Goal: Task Accomplishment & Management: Use online tool/utility

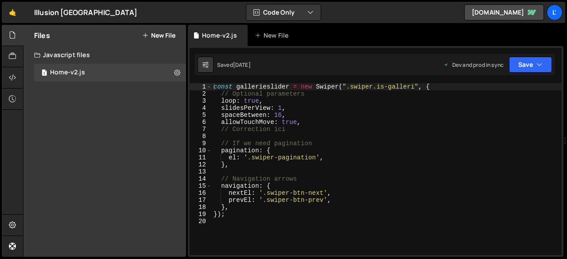
scroll to position [1123, 0]
drag, startPoint x: 408, startPoint y: 88, endPoint x: 373, endPoint y: 85, distance: 35.1
click at [373, 85] on div "const gallerieslider = new Swiper ( ".swiper.is-galleri" , { // Optional parame…" at bounding box center [387, 176] width 350 height 186
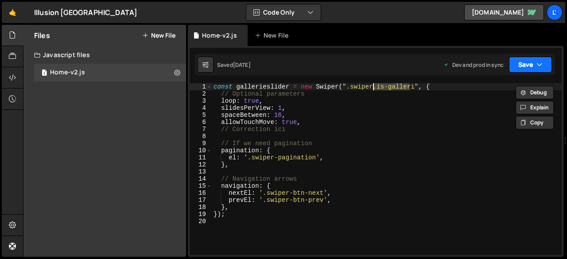
click at [519, 67] on button "Save" at bounding box center [530, 65] width 43 height 16
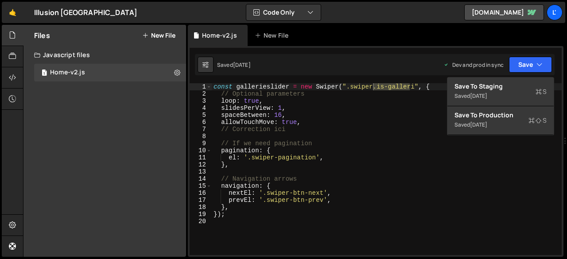
click at [411, 88] on div "const gallerieslider = new Swiper ( ".swiper.is-galleri" , { // Optional parame…" at bounding box center [387, 169] width 350 height 172
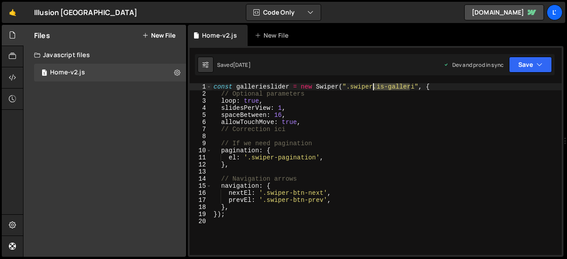
drag, startPoint x: 411, startPoint y: 88, endPoint x: 374, endPoint y: 87, distance: 37.2
click at [374, 87] on div "const gallerieslider = new Swiper ( ".swiper.is-galleri" , { // Optional parame…" at bounding box center [387, 176] width 350 height 186
paste textarea "erie"
click at [518, 60] on button "Save" at bounding box center [530, 65] width 43 height 16
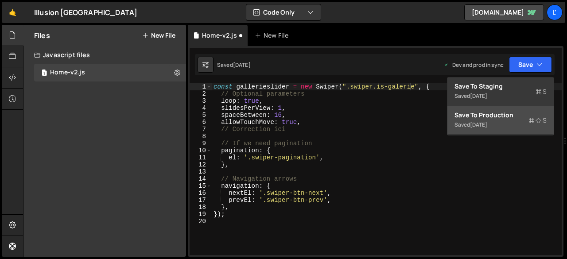
click at [477, 122] on div "3 days ago" at bounding box center [478, 125] width 17 height 8
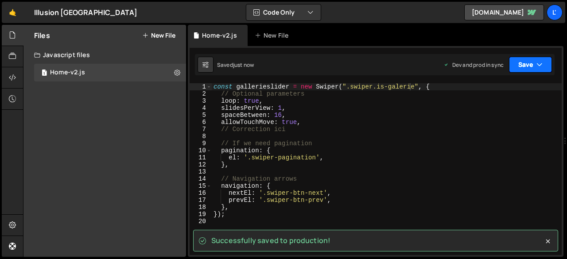
click at [509, 69] on button "Save" at bounding box center [530, 65] width 43 height 16
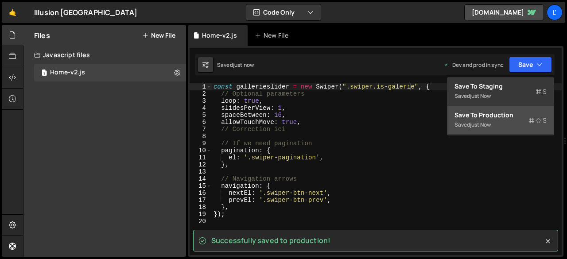
type textarea "el: '.swiper-pagination',"
click at [437, 157] on div "const gallerieslider = new Swiper ( ".swiper.is-galerie" , { // Optional parame…" at bounding box center [387, 176] width 350 height 186
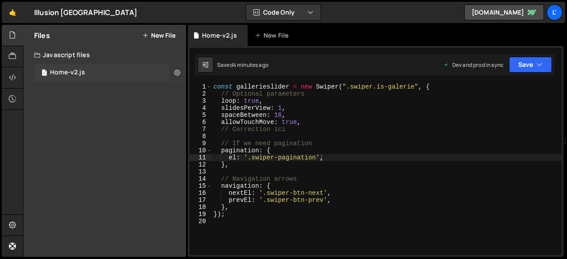
click at [175, 73] on icon at bounding box center [177, 72] width 6 height 8
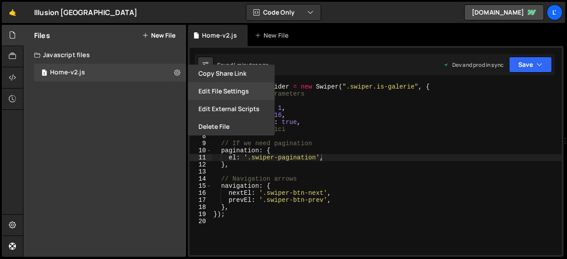
click at [246, 90] on button "Edit File Settings" at bounding box center [231, 91] width 87 height 18
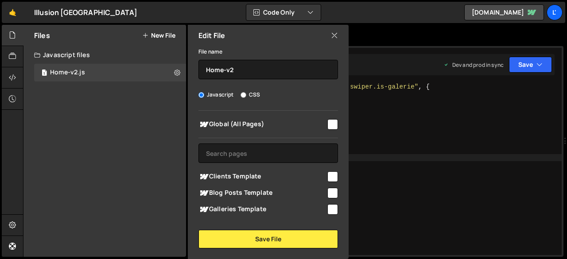
click at [333, 36] on icon at bounding box center [334, 36] width 7 height 10
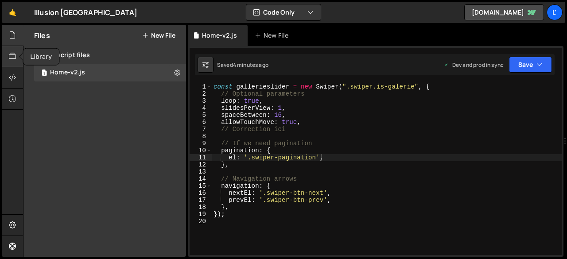
click at [16, 56] on div at bounding box center [13, 56] width 22 height 21
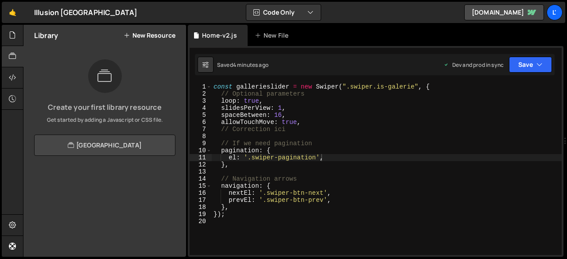
click at [68, 145] on icon at bounding box center [71, 145] width 6 height 11
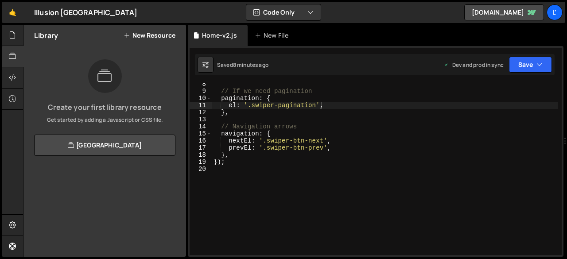
scroll to position [0, 0]
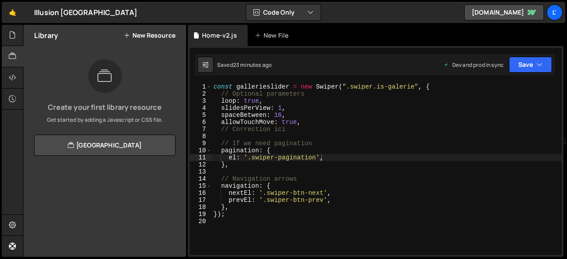
click at [213, 65] on div "Saved 23 minutes ago" at bounding box center [234, 65] width 74 height 16
click at [205, 68] on icon at bounding box center [205, 64] width 6 height 9
select select "editor"
select select "ace/theme/monokai"
type input "14"
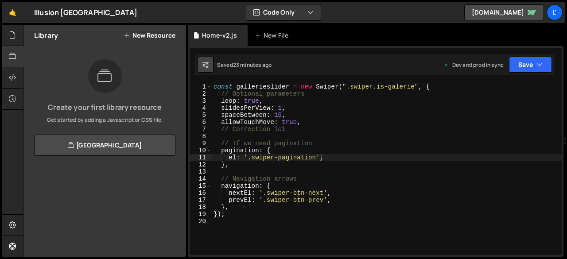
checkbox input "true"
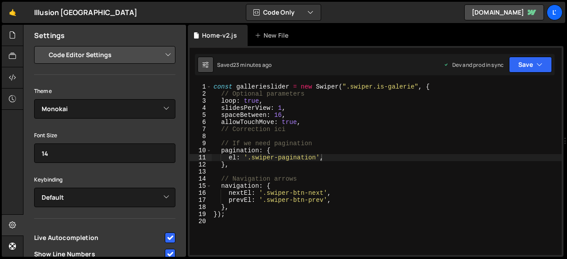
click at [205, 68] on icon at bounding box center [205, 64] width 6 height 9
click at [204, 61] on icon at bounding box center [205, 64] width 6 height 9
click at [21, 39] on div "Files" at bounding box center [12, 67] width 21 height 85
click at [12, 38] on icon at bounding box center [12, 35] width 7 height 10
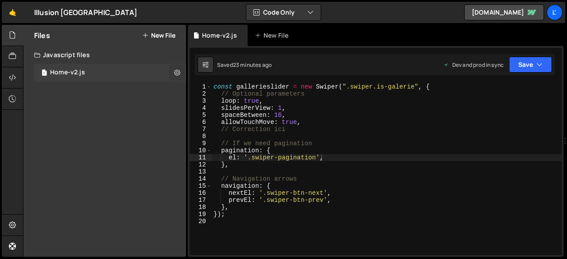
click at [179, 73] on icon at bounding box center [177, 72] width 6 height 8
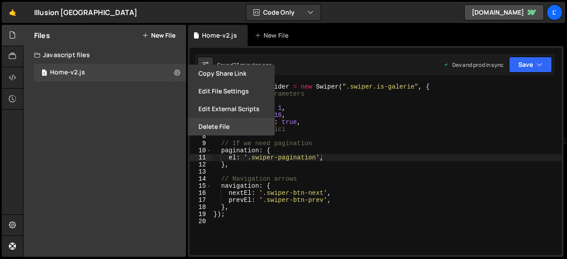
click at [224, 125] on button "Delete File" at bounding box center [231, 127] width 87 height 18
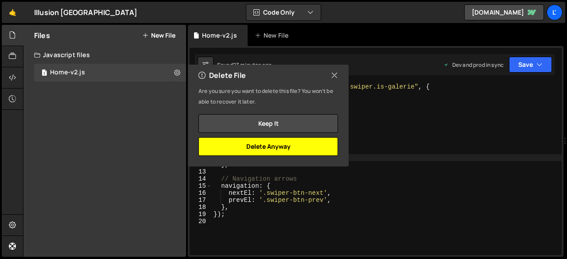
click at [263, 146] on button "Delete Anyway" at bounding box center [267, 146] width 139 height 19
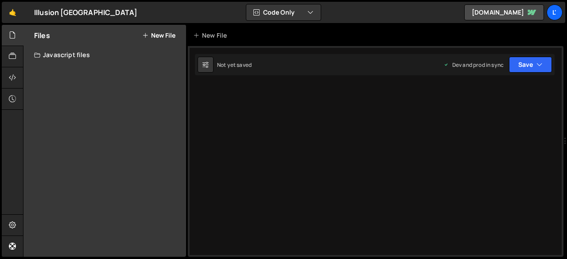
click at [172, 32] on button "New File" at bounding box center [158, 35] width 33 height 7
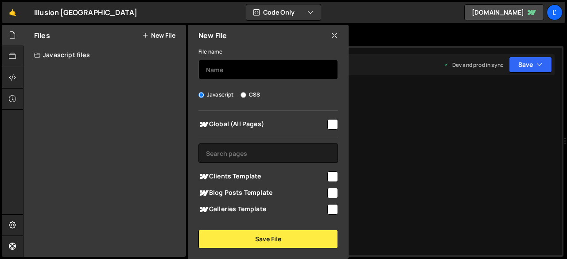
click at [258, 73] on input "text" at bounding box center [267, 69] width 139 height 19
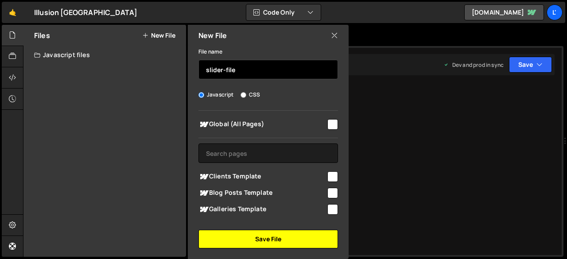
type input "slider-file"
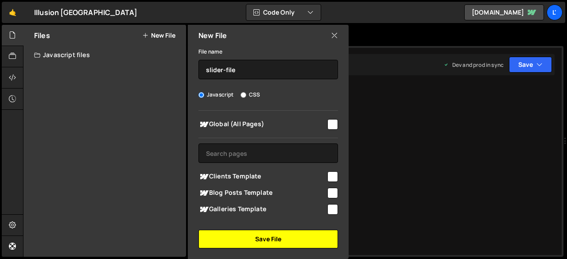
click at [270, 239] on button "Save File" at bounding box center [267, 239] width 139 height 19
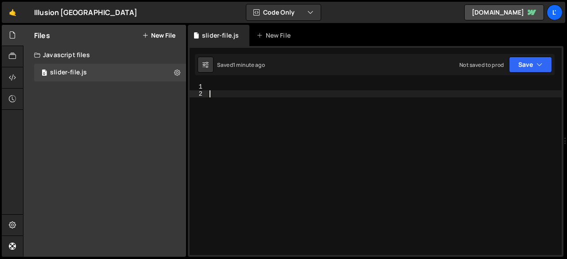
click at [224, 92] on div at bounding box center [385, 176] width 354 height 186
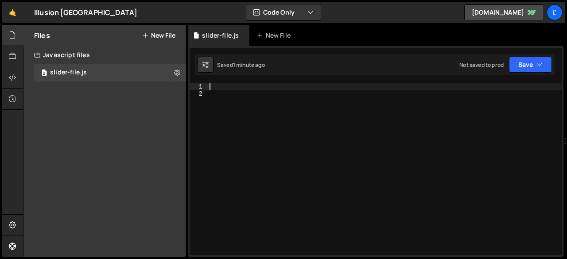
click at [223, 88] on div at bounding box center [385, 176] width 354 height 186
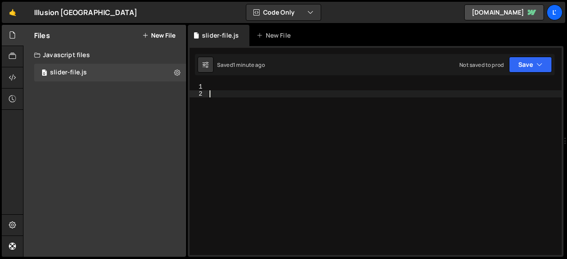
click at [221, 101] on div at bounding box center [385, 176] width 354 height 186
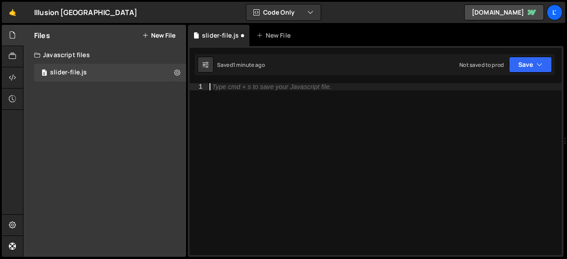
paste textarea "});"
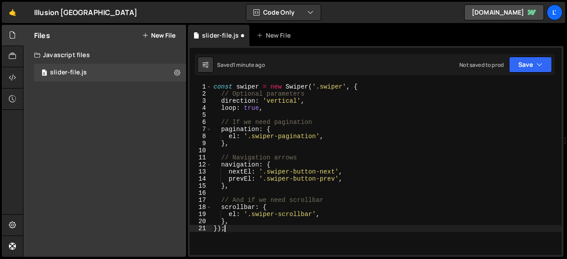
click at [344, 86] on div "const swiper = new Swiper ( '.swiper' , { // Optional parameters direction : 'v…" at bounding box center [387, 176] width 350 height 186
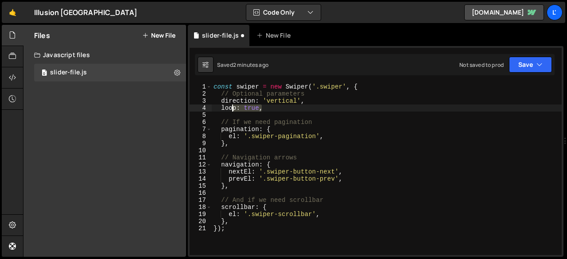
drag, startPoint x: 266, startPoint y: 111, endPoint x: 231, endPoint y: 105, distance: 35.1
click at [231, 105] on div "const swiper = new Swiper ( '.swiper' , { // Optional parameters direction : 'v…" at bounding box center [387, 176] width 350 height 186
click at [309, 106] on div "const swiper = new Swiper ( '.swiper' , { // Optional parameters direction : 'v…" at bounding box center [387, 169] width 350 height 172
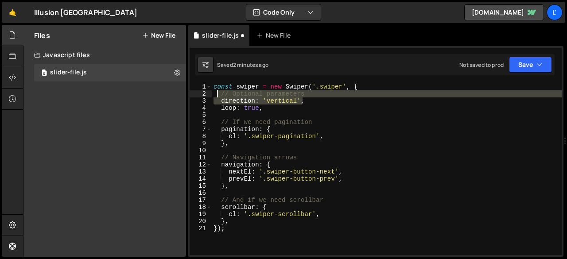
drag, startPoint x: 309, startPoint y: 101, endPoint x: 219, endPoint y: 97, distance: 90.0
click at [219, 97] on div "const swiper = new Swiper ( '.swiper' , { // Optional parameters direction : 'v…" at bounding box center [387, 176] width 350 height 186
type textarea "// Optional parameters direction: 'vertical',"
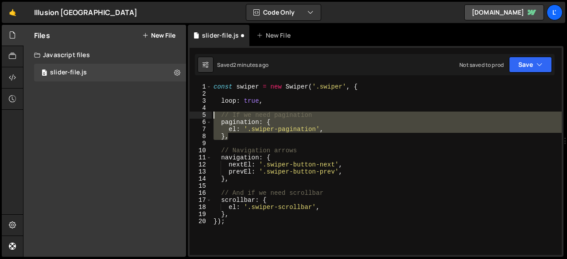
drag, startPoint x: 232, startPoint y: 137, endPoint x: 207, endPoint y: 113, distance: 35.1
click at [207, 113] on div "1 2 3 4 5 6 7 8 9 10 11 12 13 14 15 16 17 18 19 20 const swiper = new Swiper ( …" at bounding box center [375, 169] width 372 height 172
type textarea "// If we need pagination pagination: {"
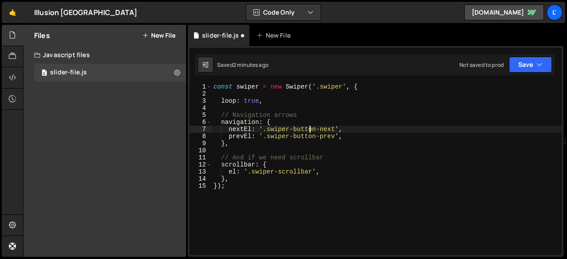
click at [311, 128] on div "const swiper = new Swiper ( '.swiper' , { loop : true , // Navigation arrows na…" at bounding box center [387, 176] width 350 height 186
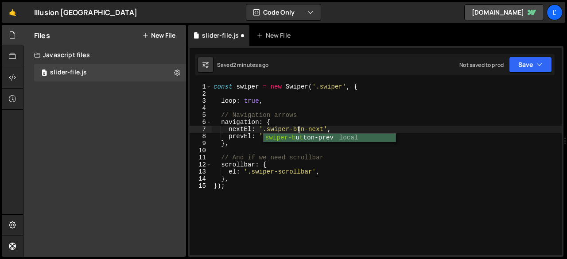
scroll to position [0, 0]
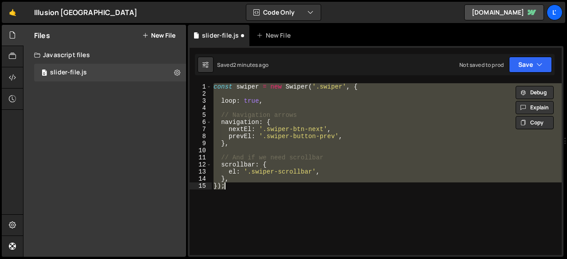
click at [297, 129] on div "const swiper = new Swiper ( '.swiper' , { loop : true , // Navigation arrows na…" at bounding box center [387, 169] width 350 height 172
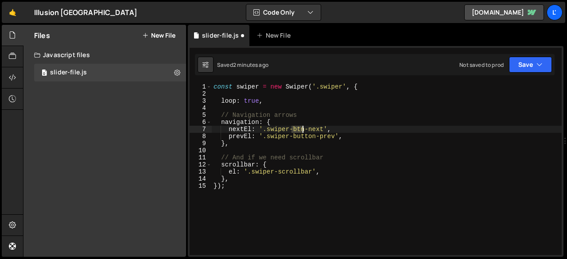
click at [297, 129] on div "const swiper = new Swiper ( '.swiper' , { loop : true , // Navigation arrows na…" at bounding box center [387, 176] width 350 height 186
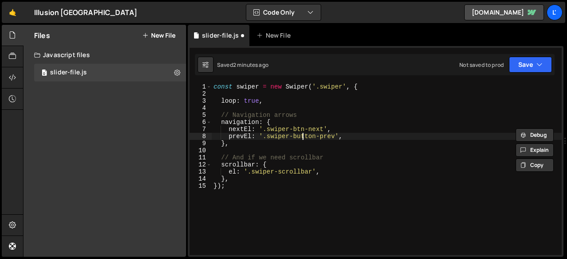
click at [304, 139] on div "const swiper = new Swiper ( '.swiper' , { loop : true , // Navigation arrows na…" at bounding box center [387, 176] width 350 height 186
paste textarea "t"
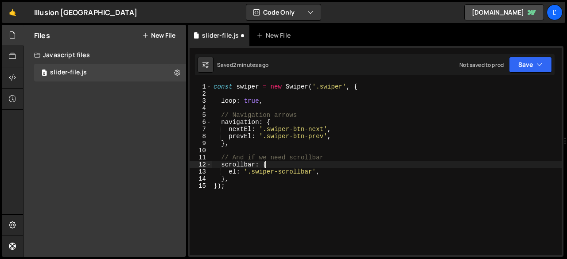
click at [376, 162] on div "const swiper = new Swiper ( '.swiper' , { loop : true , // Navigation arrows na…" at bounding box center [387, 176] width 350 height 186
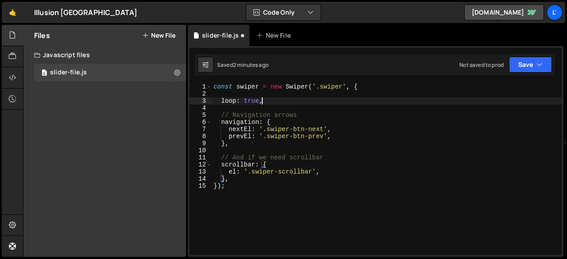
click at [276, 101] on div "const swiper = new Swiper ( '.swiper' , { loop : true , // Navigation arrows na…" at bounding box center [387, 176] width 350 height 186
type textarea "loop: true,"
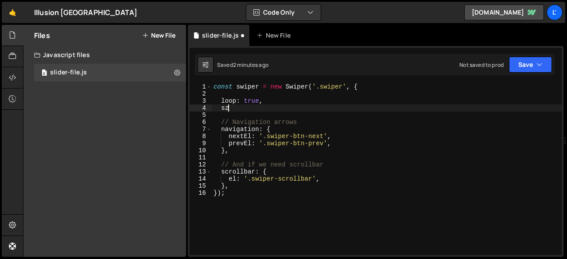
type textarea "s"
type textarea "spaceBetween: 16px,"
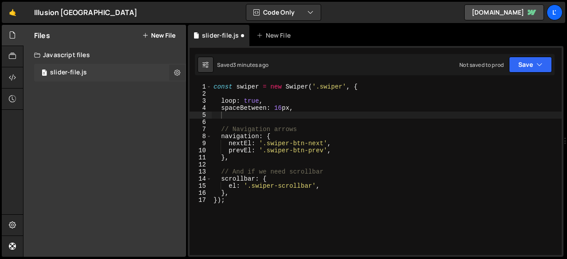
click at [178, 70] on icon at bounding box center [177, 72] width 6 height 8
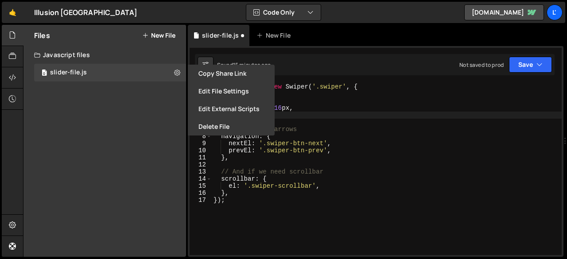
scroll to position [27, 0]
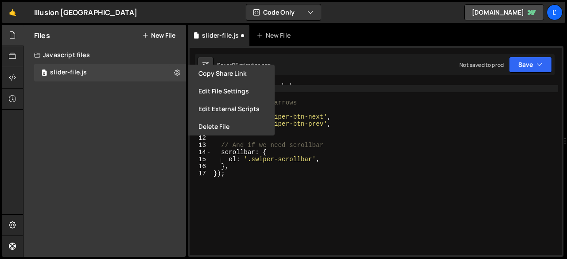
click at [337, 190] on div "spaceBetween : 16 px , // Navigation arrows navigation : { nextEl : '.swiper-bt…" at bounding box center [385, 171] width 346 height 186
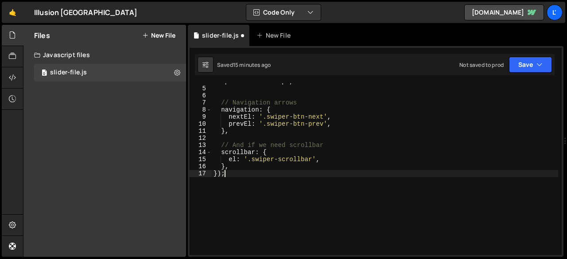
click at [318, 196] on div "spaceBetween : 16 px , // Navigation arrows navigation : { nextEl : '.swiper-bt…" at bounding box center [385, 171] width 346 height 186
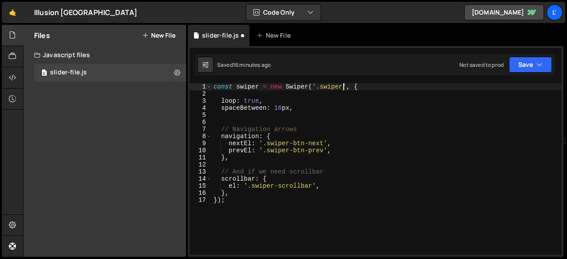
click at [344, 89] on div "const swiper = new Swiper ( '.swiper' , { loop : true , spaceBetween : 16 px , …" at bounding box center [387, 176] width 350 height 186
paste textarea "is-galerie'"
type textarea "const swiper = new Swiper('.swiper' 'is-galerie', {"
click at [524, 62] on button "Save" at bounding box center [530, 65] width 43 height 16
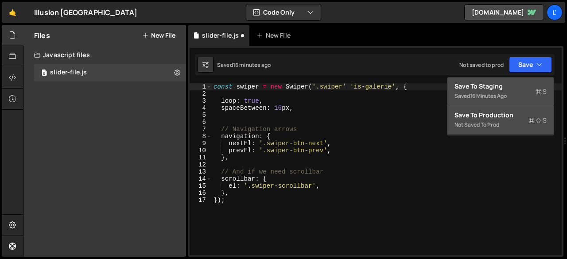
click at [476, 98] on div "16 minutes ago" at bounding box center [488, 96] width 37 height 8
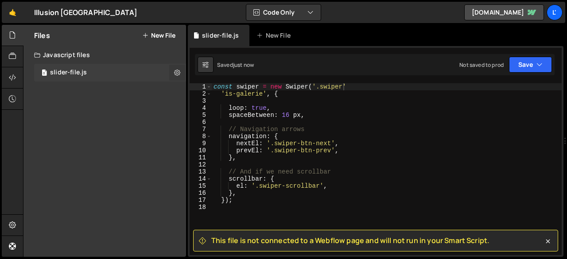
click at [182, 70] on button at bounding box center [177, 73] width 16 height 16
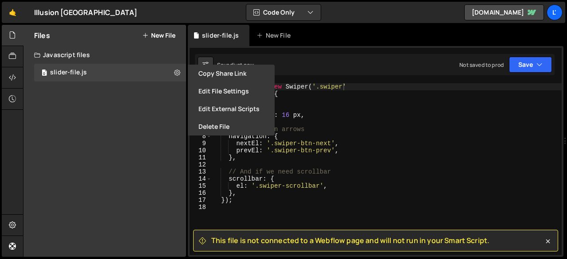
click at [135, 145] on div "Files New File Javascript files 0 slider-file.js 0 CSS files Copy share link Ed…" at bounding box center [104, 141] width 162 height 232
click at [16, 76] on div at bounding box center [13, 77] width 22 height 21
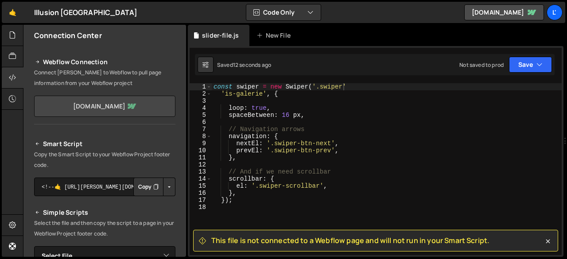
click at [104, 110] on link "client-first-e85cbb.webflow.io" at bounding box center [104, 106] width 141 height 21
click at [218, 33] on div "slider-file.js" at bounding box center [220, 35] width 37 height 9
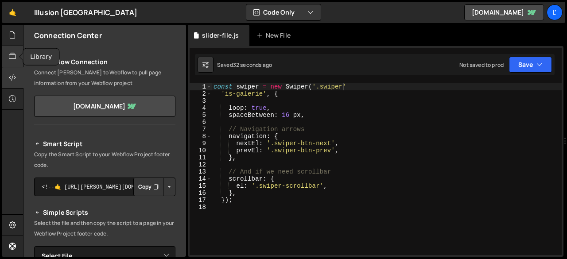
click at [16, 53] on div at bounding box center [13, 56] width 22 height 21
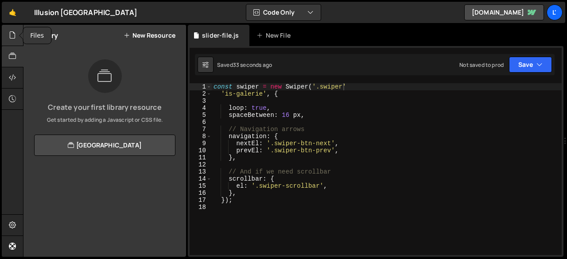
click at [14, 35] on icon at bounding box center [12, 35] width 7 height 10
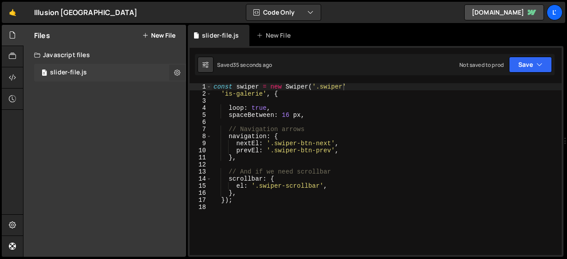
click at [174, 76] on button at bounding box center [177, 73] width 16 height 16
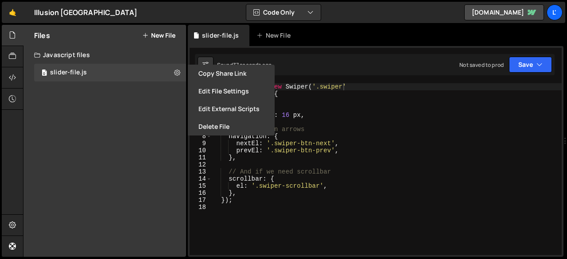
click at [128, 86] on div "Files New File Javascript files 0 slider-file.js 0 CSS files Copy share link Ed…" at bounding box center [104, 141] width 162 height 232
click at [65, 65] on div "0 slider-file.js 0" at bounding box center [110, 73] width 152 height 18
click at [73, 74] on div "slider-file.js" at bounding box center [68, 73] width 37 height 8
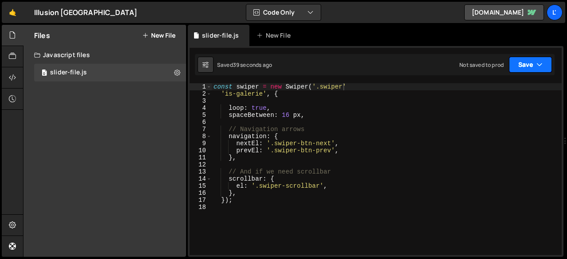
click at [521, 64] on button "Save" at bounding box center [530, 65] width 43 height 16
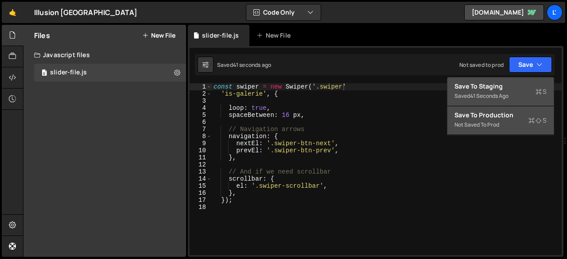
click at [493, 117] on div "Save to Production S" at bounding box center [500, 115] width 92 height 9
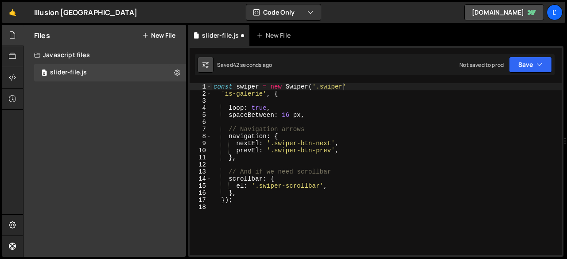
click at [211, 66] on button at bounding box center [205, 65] width 16 height 16
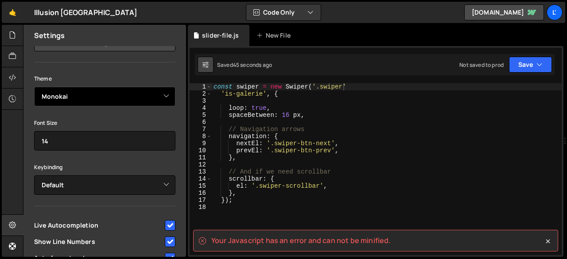
scroll to position [0, 0]
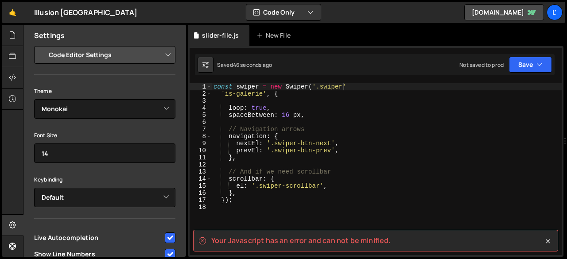
click at [161, 59] on select "Project Settings Code Editor Settings Chat Settings" at bounding box center [107, 54] width 130 height 19
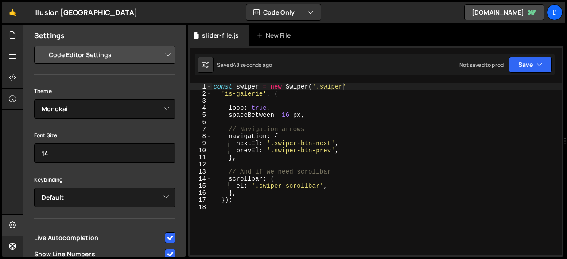
drag, startPoint x: 224, startPoint y: 38, endPoint x: 181, endPoint y: 38, distance: 42.9
click at [223, 38] on div "slider-file.js" at bounding box center [220, 35] width 37 height 9
click at [18, 39] on div at bounding box center [13, 35] width 22 height 21
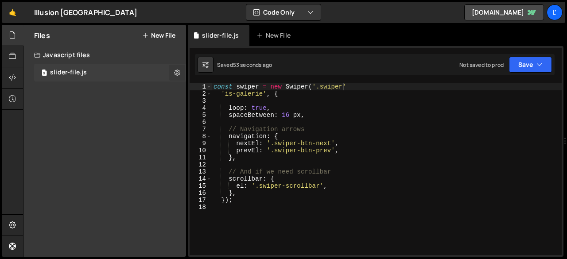
click at [181, 70] on button at bounding box center [177, 73] width 16 height 16
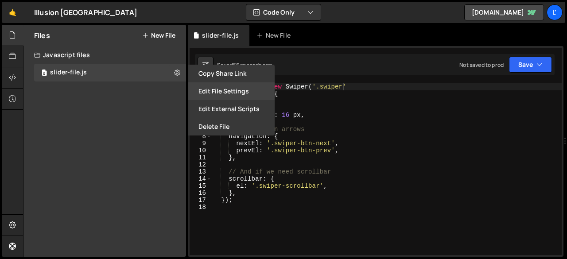
click at [237, 92] on button "Edit File Settings" at bounding box center [231, 91] width 87 height 18
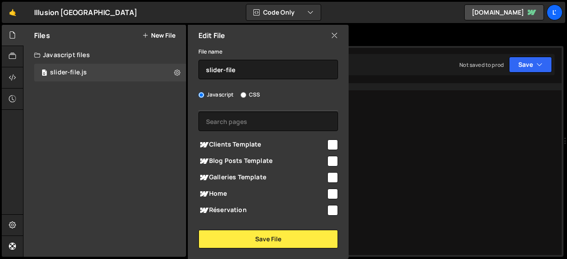
scroll to position [44, 0]
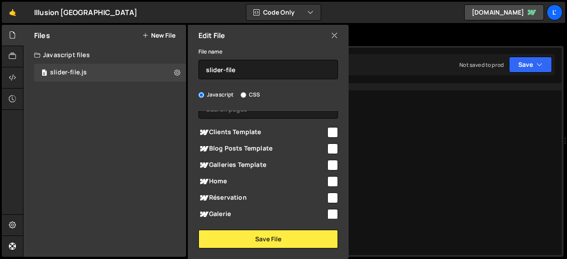
click at [327, 183] on input "checkbox" at bounding box center [332, 181] width 11 height 11
checkbox input "true"
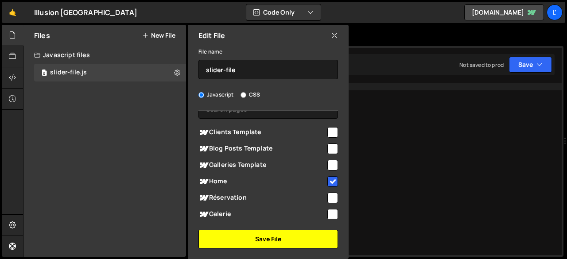
click at [311, 231] on button "Save File" at bounding box center [267, 239] width 139 height 19
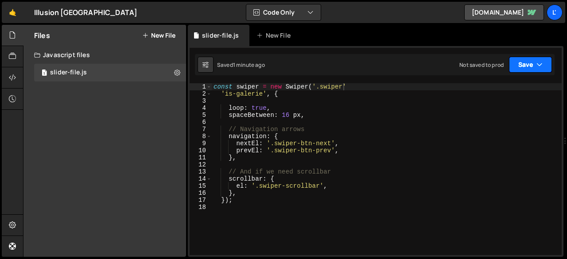
click at [522, 64] on button "Save" at bounding box center [530, 65] width 43 height 16
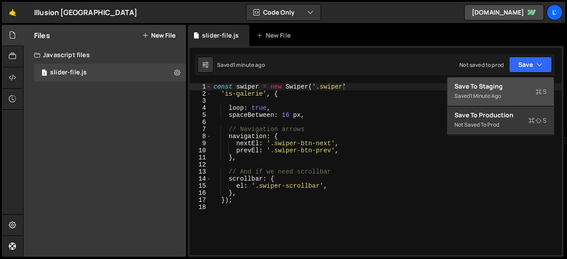
click at [498, 92] on div "1 minute ago" at bounding box center [485, 96] width 31 height 8
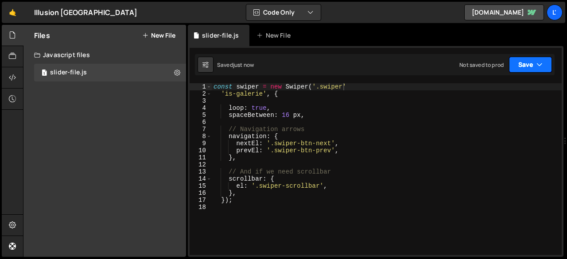
click at [515, 69] on button "Save" at bounding box center [530, 65] width 43 height 16
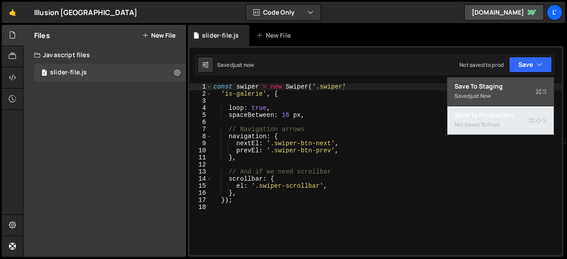
click at [492, 123] on div "Not saved to prod" at bounding box center [500, 125] width 92 height 11
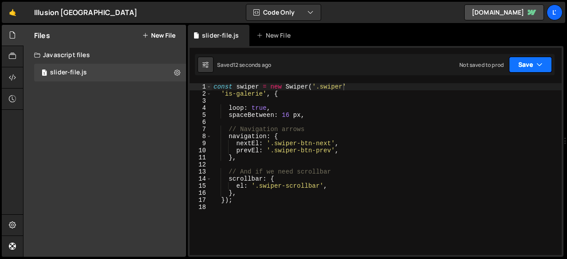
click at [516, 61] on button "Save" at bounding box center [530, 65] width 43 height 16
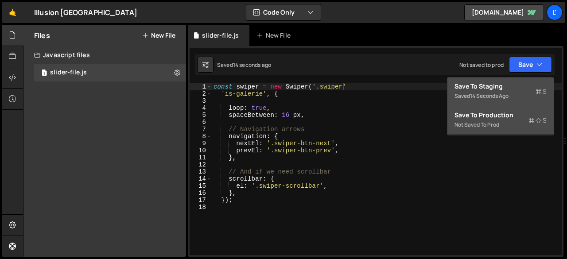
click at [477, 123] on div "Not saved to prod" at bounding box center [500, 125] width 92 height 11
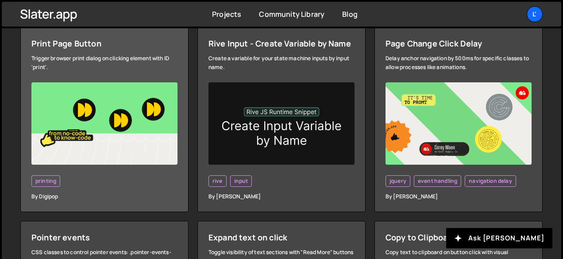
scroll to position [310, 0]
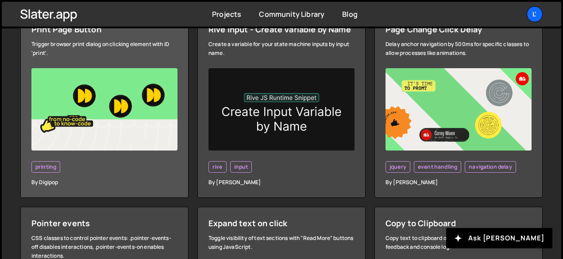
click at [115, 90] on img at bounding box center [104, 109] width 146 height 82
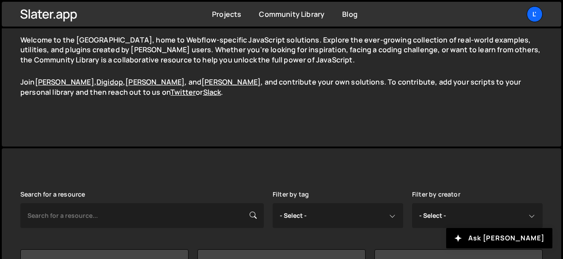
scroll to position [221, 0]
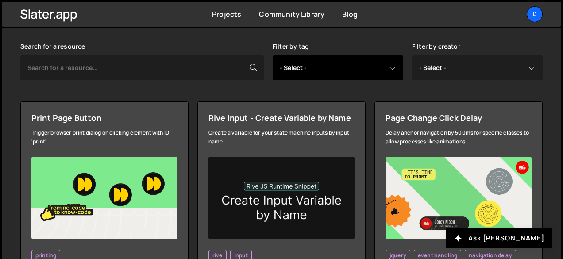
click at [314, 75] on select "- Select - all resources ::selection api american flag animation array filterin…" at bounding box center [338, 67] width 131 height 25
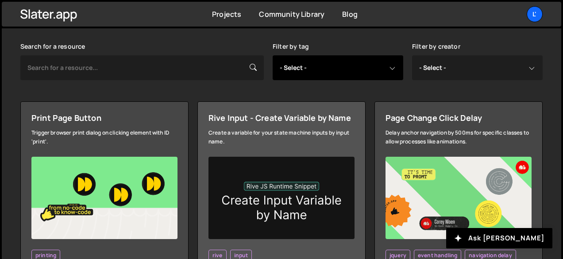
select select "scroll-based animation"
click at [273, 55] on select "- Select - all resources ::selection api american flag animation array filterin…" at bounding box center [338, 67] width 131 height 25
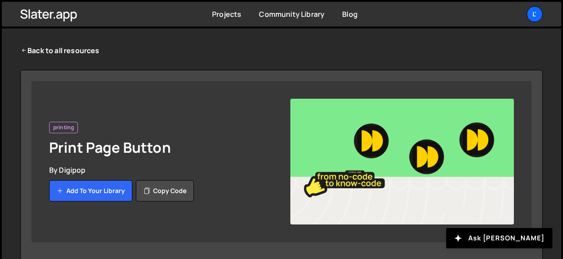
scroll to position [25, 0]
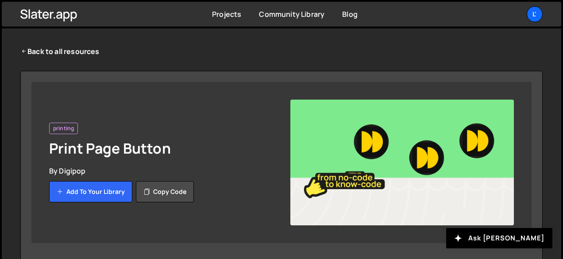
click at [361, 142] on img at bounding box center [402, 163] width 224 height 126
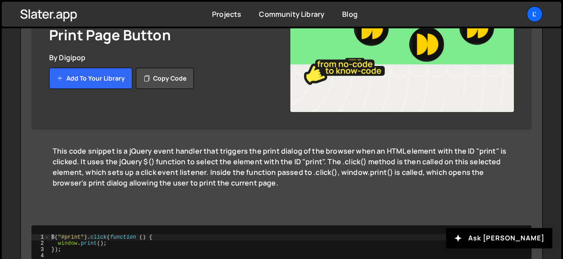
scroll to position [158, 0]
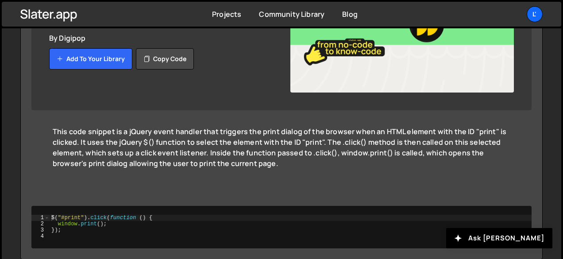
click at [291, 93] on div "printing Print Page Button By Digipop Added to your library Add to your library…" at bounding box center [281, 29] width 500 height 161
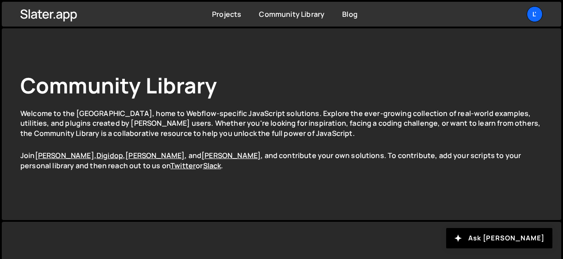
select select "scroll-based animation"
select select
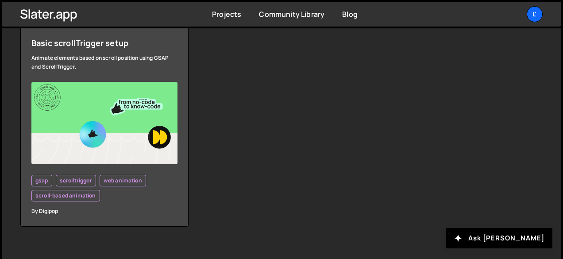
scroll to position [264, 0]
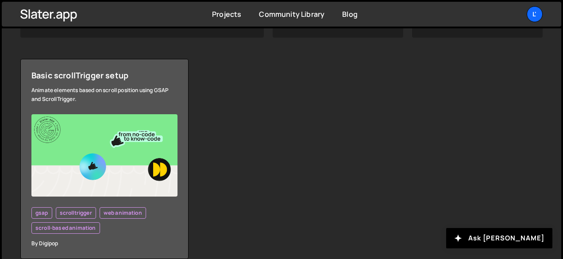
click at [82, 167] on img at bounding box center [104, 155] width 146 height 82
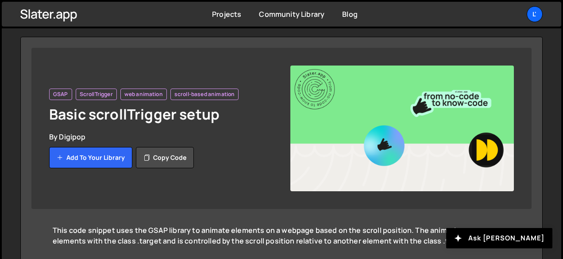
scroll to position [89, 0]
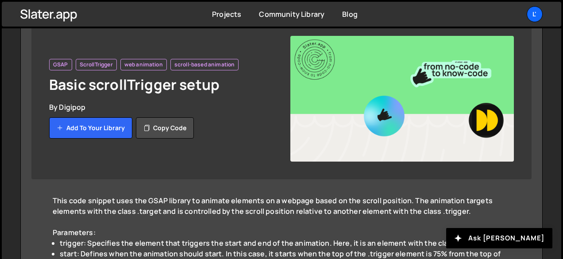
click at [357, 104] on img at bounding box center [402, 99] width 224 height 126
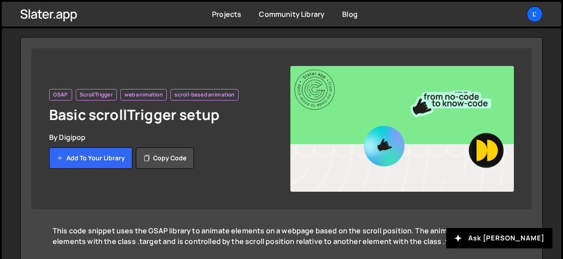
scroll to position [0, 0]
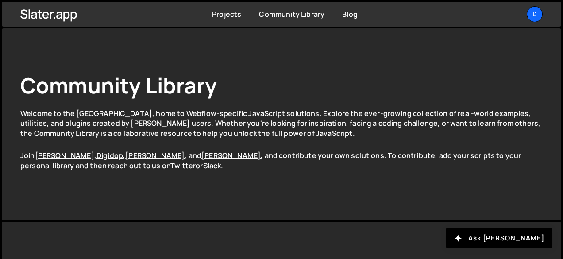
select select "scroll-based animation"
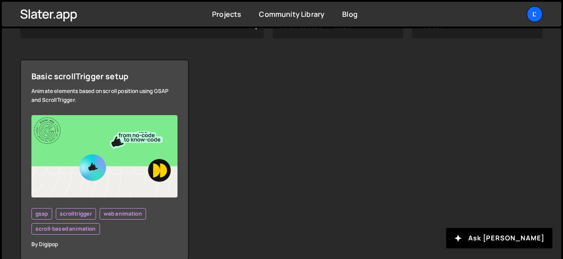
scroll to position [264, 0]
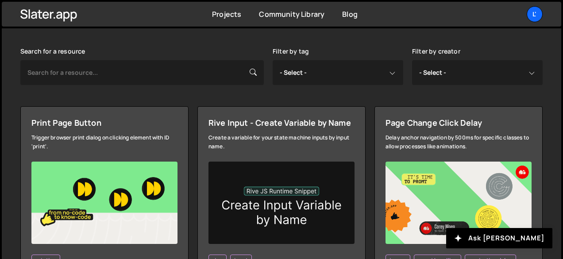
scroll to position [221, 0]
